Goal: Transaction & Acquisition: Purchase product/service

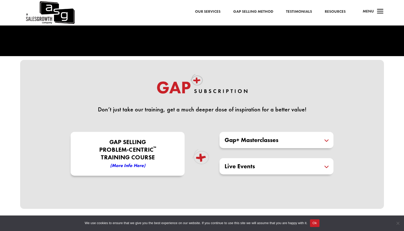
scroll to position [80, 0]
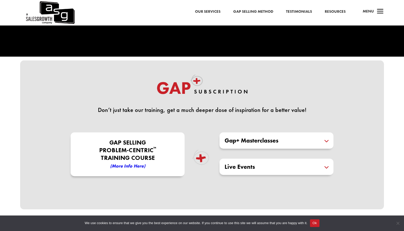
click at [131, 165] on em "(More Info here)" at bounding box center [127, 166] width 35 height 6
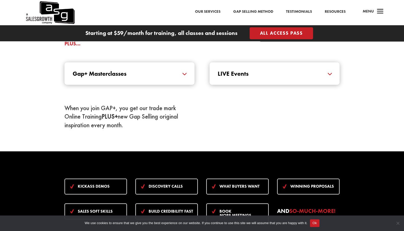
scroll to position [611, 0]
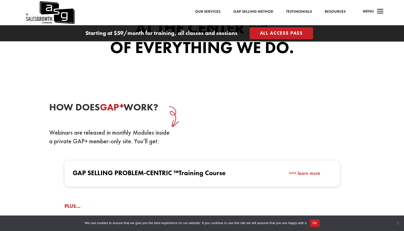
click at [300, 173] on link ">>> learn more" at bounding box center [304, 173] width 31 height 7
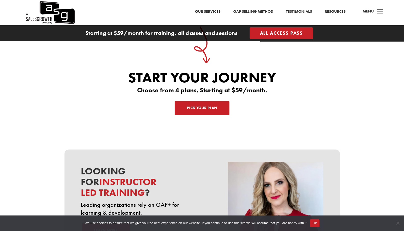
scroll to position [1596, 0]
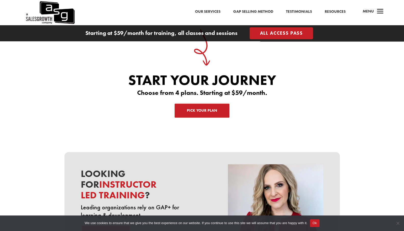
click at [195, 109] on link "Pick Your Plan" at bounding box center [202, 111] width 55 height 14
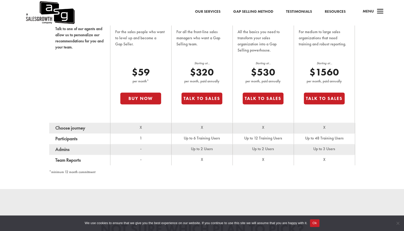
scroll to position [352, 0]
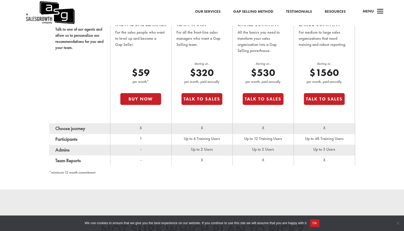
click at [145, 92] on div "$59 per month* Buy Now" at bounding box center [140, 92] width 41 height 50
click at [141, 98] on button "Buy Now" at bounding box center [140, 99] width 41 height 12
